Goal: Task Accomplishment & Management: Complete application form

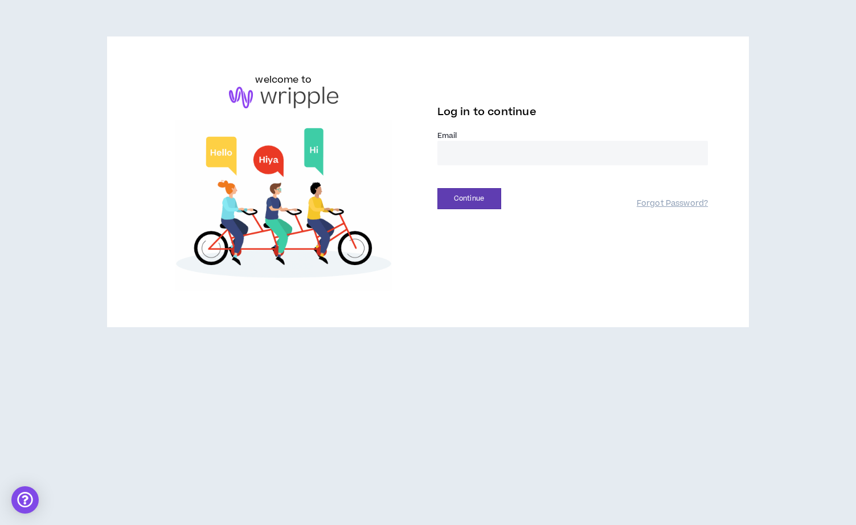
click at [511, 151] on input "email" at bounding box center [573, 153] width 271 height 24
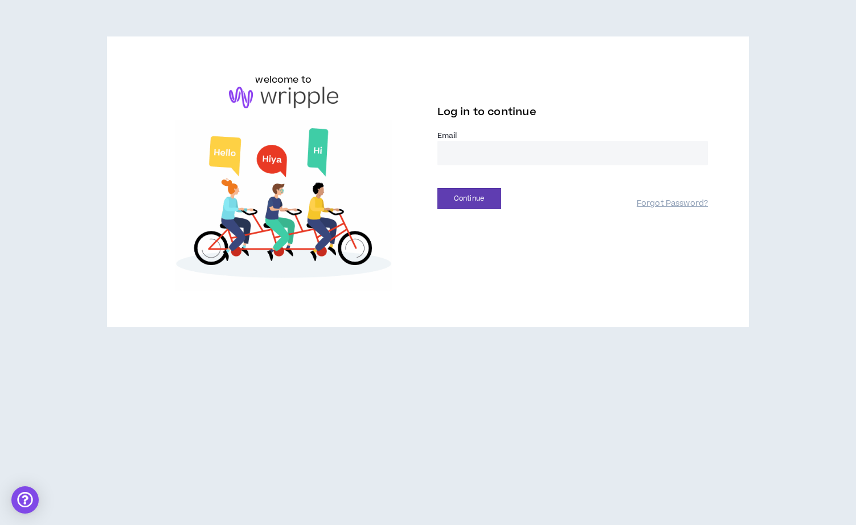
type input "**********"
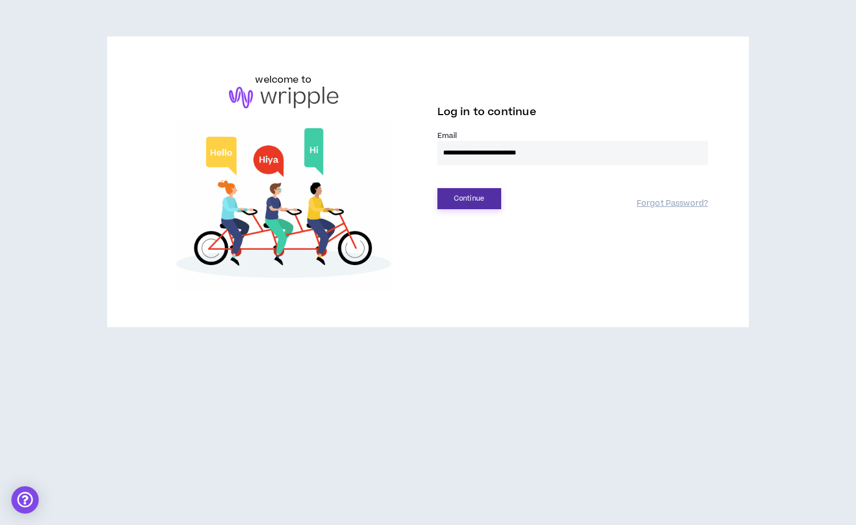
click at [476, 201] on button "Continue" at bounding box center [470, 198] width 64 height 21
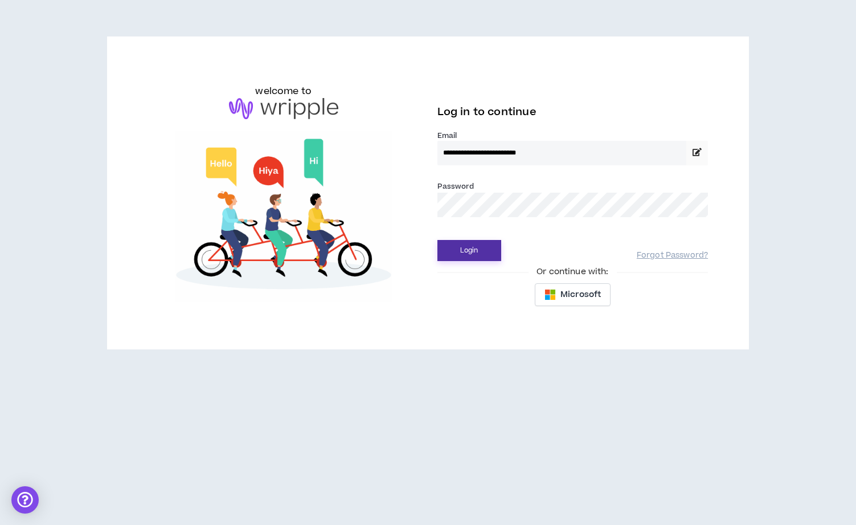
click at [473, 247] on button "Login" at bounding box center [470, 250] width 64 height 21
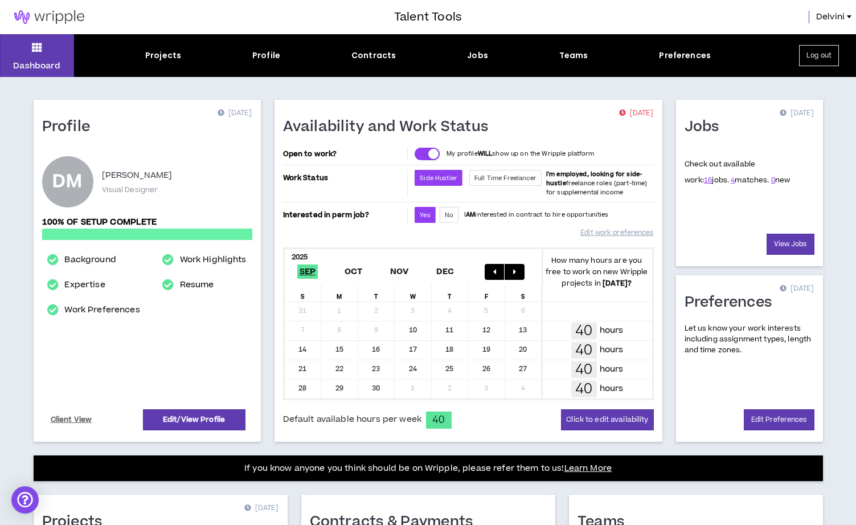
click at [482, 58] on div "Jobs" at bounding box center [477, 56] width 21 height 12
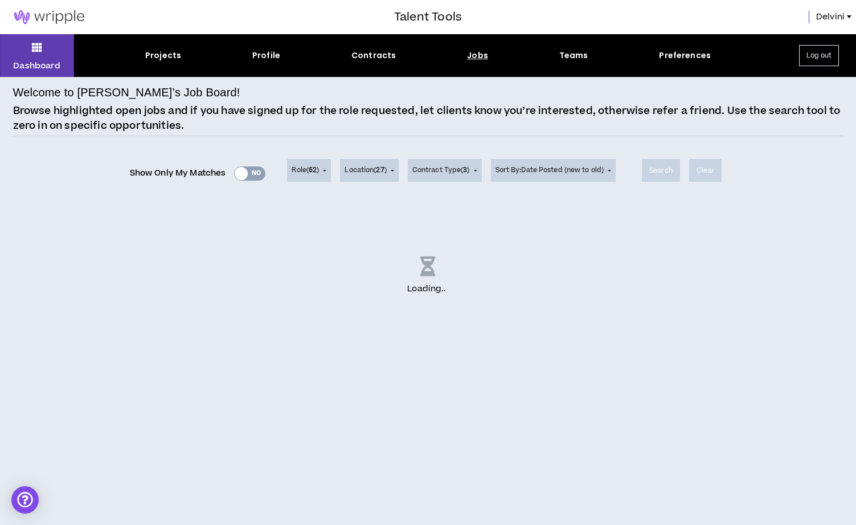
click at [255, 172] on div "Show Only My Matches Yes No" at bounding box center [198, 173] width 136 height 17
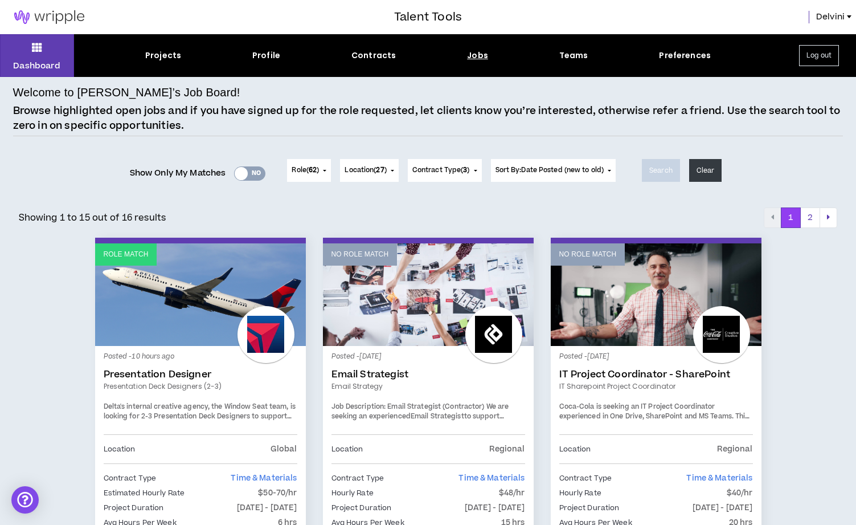
click at [254, 174] on div "Yes No" at bounding box center [249, 173] width 31 height 14
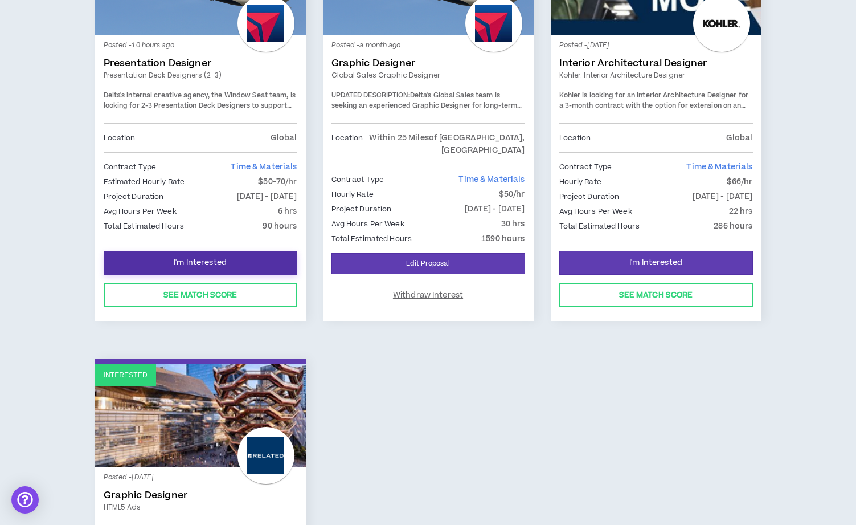
scroll to position [280, 0]
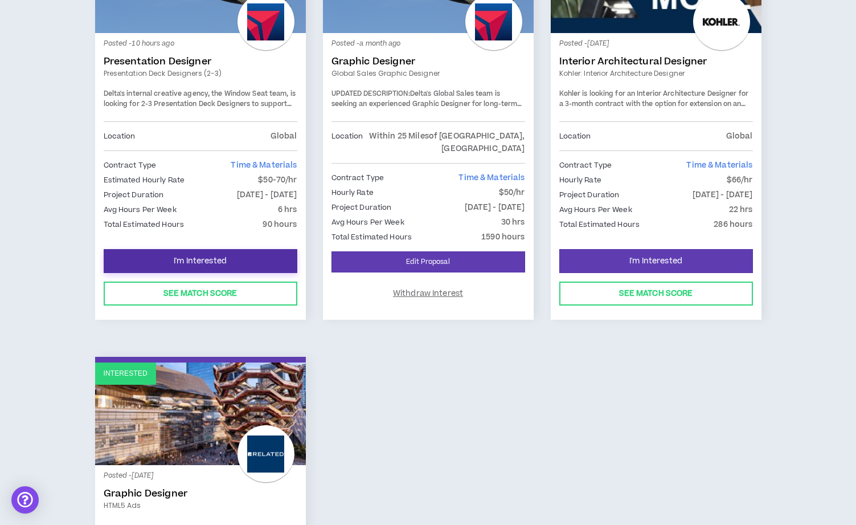
click at [210, 256] on span "I'm Interested" at bounding box center [200, 261] width 53 height 11
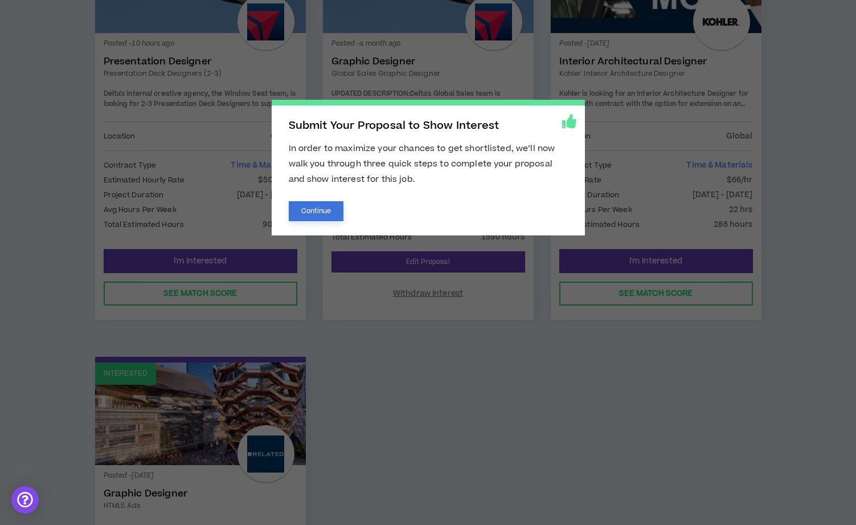
click at [321, 210] on button "Continue" at bounding box center [316, 211] width 55 height 20
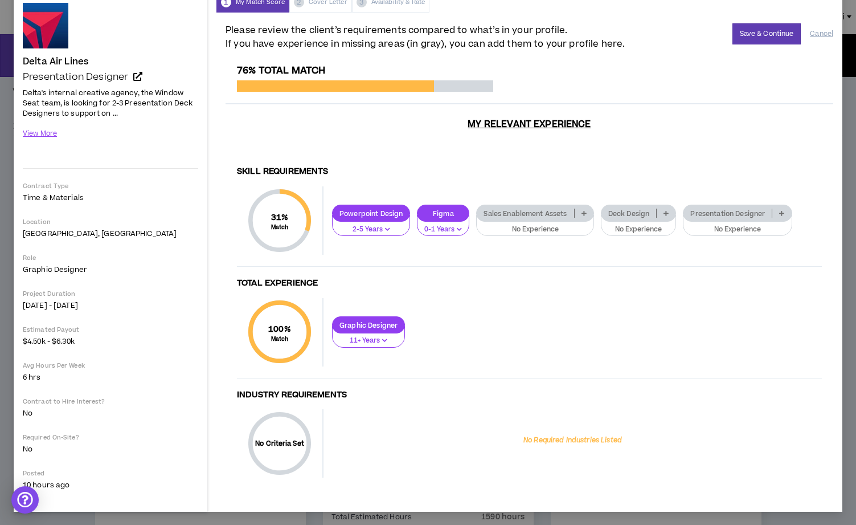
scroll to position [53, 0]
click at [733, 217] on p "Presentation Designer" at bounding box center [728, 213] width 88 height 9
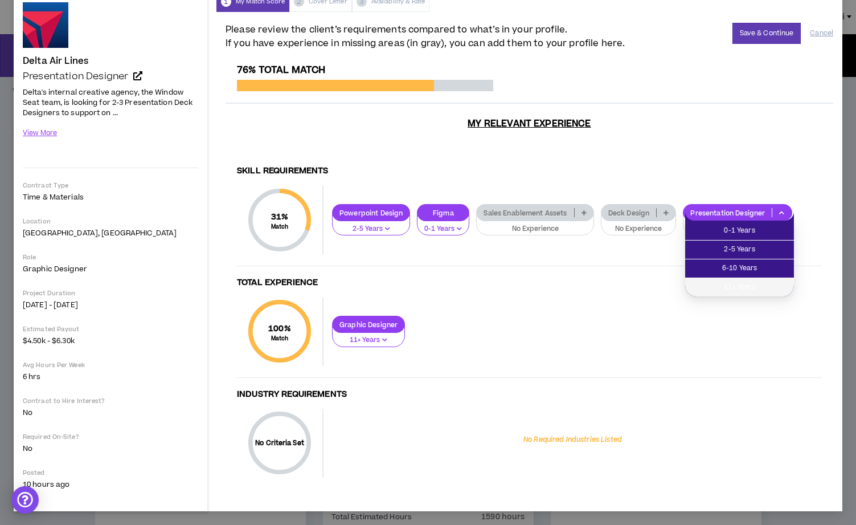
click at [753, 283] on span "11+ Years" at bounding box center [739, 287] width 95 height 13
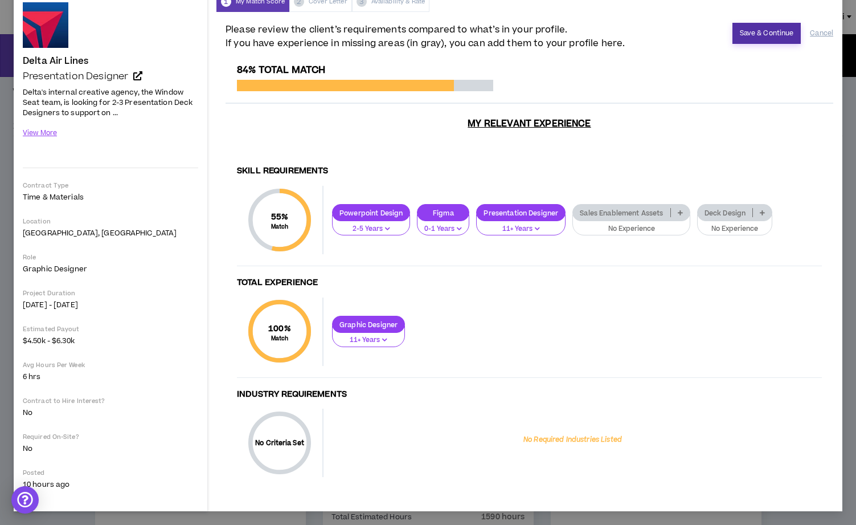
click at [772, 35] on button "Save & Continue" at bounding box center [767, 33] width 69 height 21
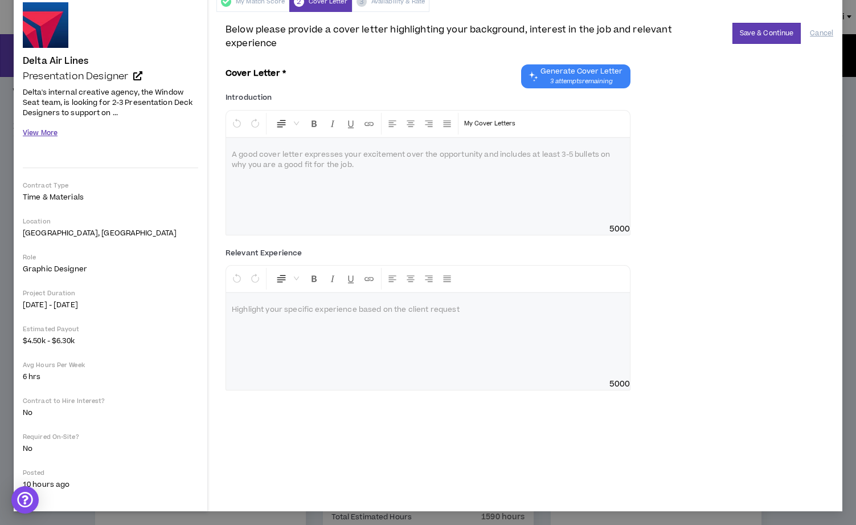
click at [39, 136] on button "View More" at bounding box center [40, 133] width 35 height 20
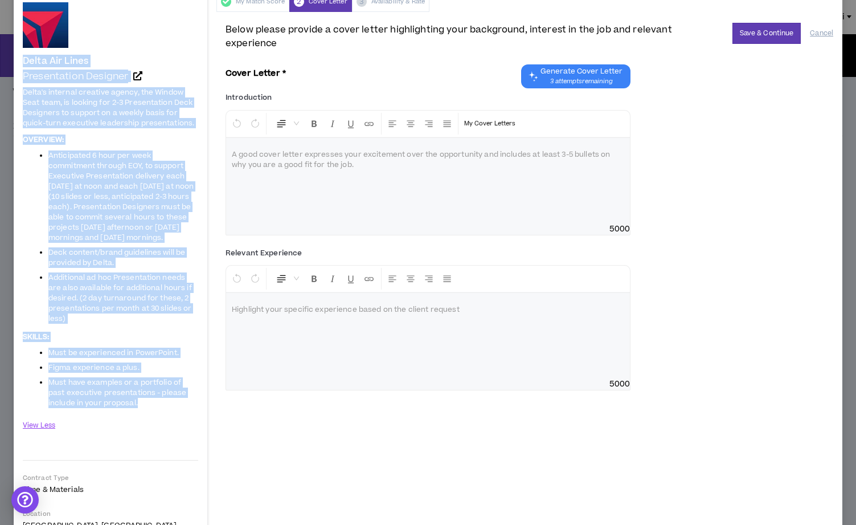
drag, startPoint x: 23, startPoint y: 59, endPoint x: 140, endPoint y: 404, distance: 363.9
click at [140, 404] on div "Delta Air Lines Presentation Designer Delta's internal creative agency, the Win…" at bounding box center [110, 397] width 175 height 790
copy div "Delta Air Lines Presentation Designer Delta's internal creative agency, the Win…"
click at [167, 71] on link "Presentation Designer" at bounding box center [110, 76] width 175 height 11
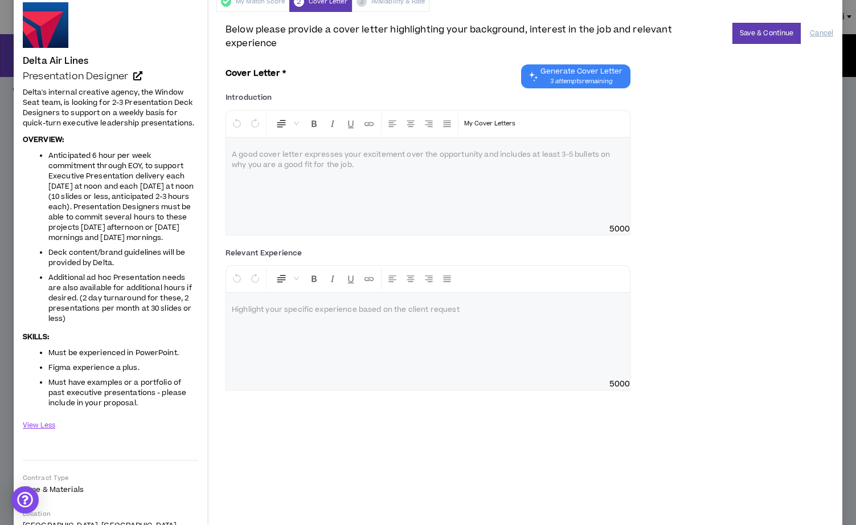
click at [112, 430] on div "View Less" at bounding box center [110, 430] width 175 height 31
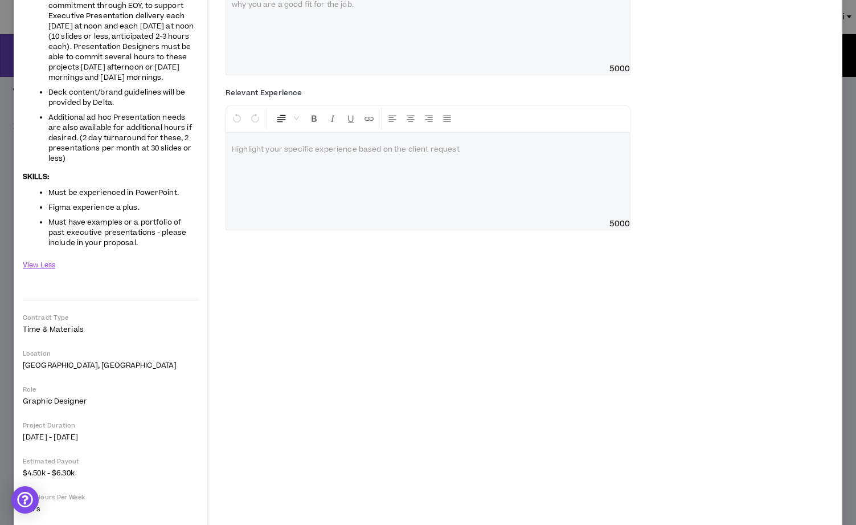
scroll to position [0, 0]
